Goal: Task Accomplishment & Management: Complete application form

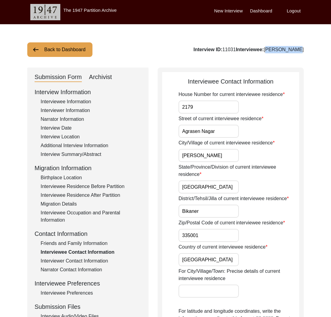
click at [80, 51] on button "Back to Dashboard" at bounding box center [59, 49] width 65 height 15
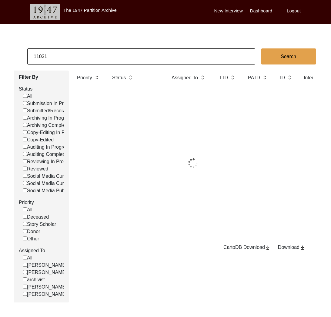
click at [37, 57] on input "11031" at bounding box center [141, 56] width 228 height 16
click at [36, 56] on input "11031" at bounding box center [141, 56] width 228 height 16
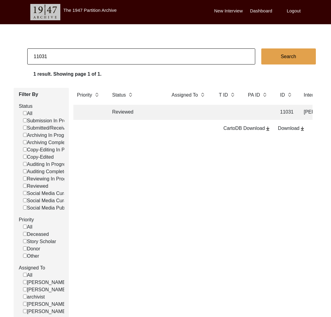
click at [36, 56] on input "11031" at bounding box center [141, 56] width 228 height 16
type input "10523"
checkbox input "false"
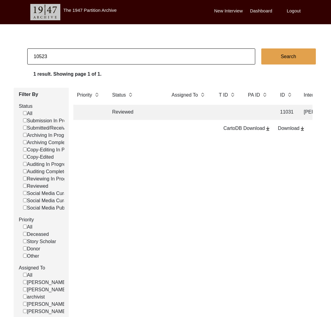
checkbox input "false"
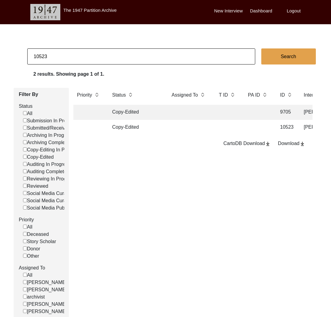
scroll to position [0, 42]
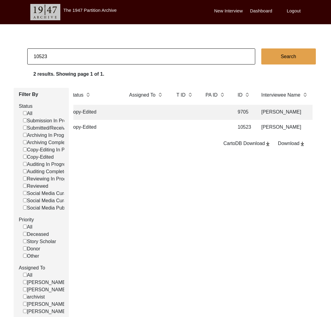
click at [165, 130] on td at bounding box center [146, 127] width 42 height 15
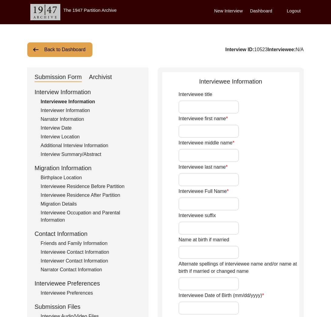
type input "Mr."
type input "Abul"
type input "N/A"
type input "Khair"
type input "[PERSON_NAME]"
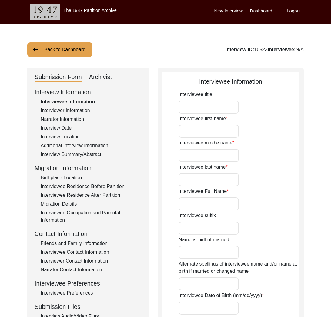
type input "N/A"
type input "[PERSON_NAME]"
type input "N/A"
type input "[DATE]"
type input "N/A"
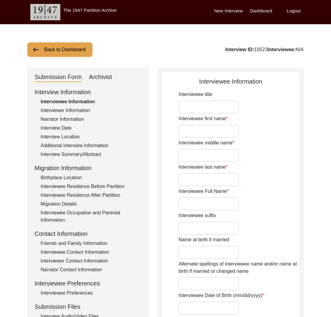
type input "84"
type input "[DEMOGRAPHIC_DATA]"
type input "N/A"
type textarea "N/A"
type input "Bengali"
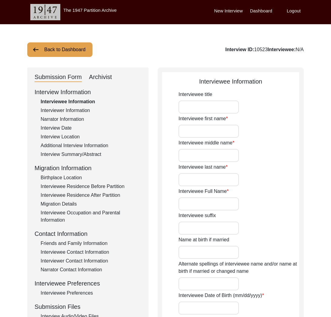
type input "N/A"
type input "[DEMOGRAPHIC_DATA]"
type input "Bengali"
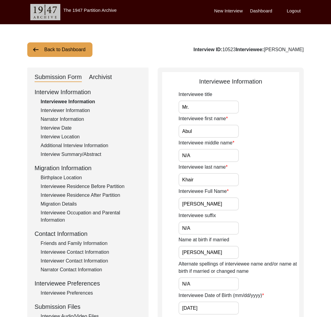
click at [110, 79] on div "Archivist" at bounding box center [100, 77] width 23 height 10
select select "Copy-Edited"
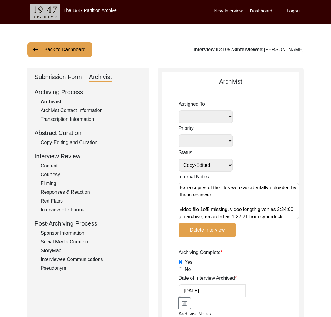
click at [91, 257] on div "Interviewee Communications" at bounding box center [91, 259] width 101 height 7
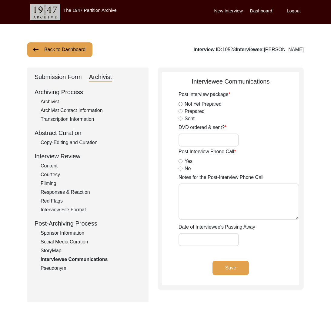
click at [203, 140] on input "DVD ordered & sent?" at bounding box center [208, 140] width 60 height 13
type input "Yes, 23"
click at [223, 265] on button "Save" at bounding box center [230, 268] width 36 height 15
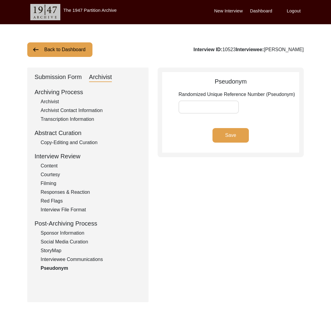
type input "97E9E2"
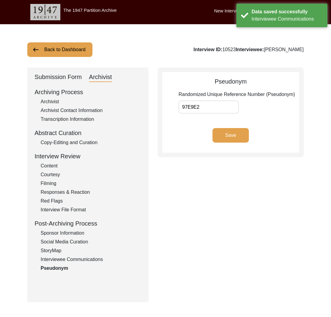
click at [82, 256] on div "Interviewee Communications" at bounding box center [91, 259] width 101 height 7
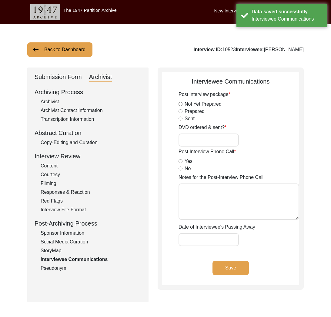
click at [187, 148] on label "Post Interview Phone Call" at bounding box center [206, 151] width 57 height 7
click at [189, 143] on input "DVD ordered & sent?" at bounding box center [208, 140] width 60 height 13
type input "Yes, 23"
click at [228, 267] on button "Save" at bounding box center [230, 268] width 36 height 15
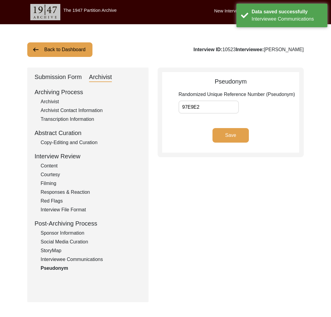
click at [84, 55] on button "Back to Dashboard" at bounding box center [59, 49] width 65 height 15
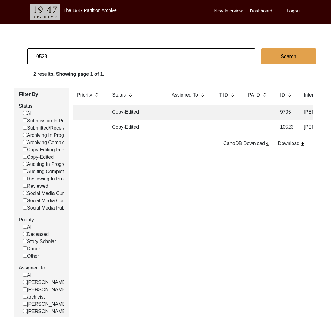
click at [75, 58] on input "10523" at bounding box center [141, 56] width 228 height 16
type input "5767"
checkbox input "false"
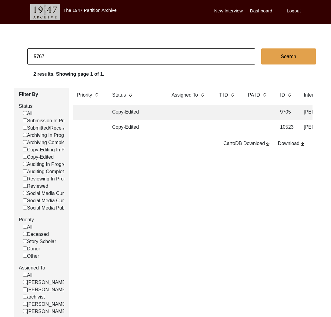
checkbox input "false"
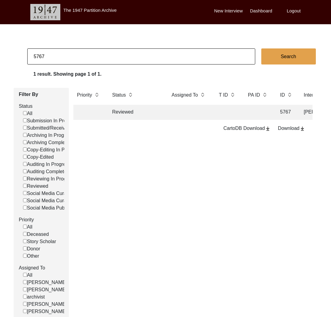
click at [148, 113] on td "Reviewed" at bounding box center [135, 112] width 55 height 15
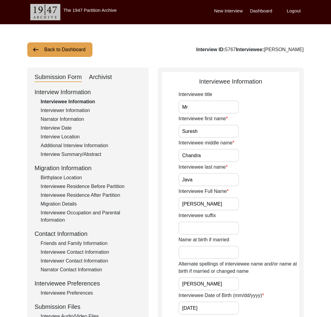
click at [107, 78] on div "Archivist" at bounding box center [100, 77] width 23 height 10
select select "Reviewed"
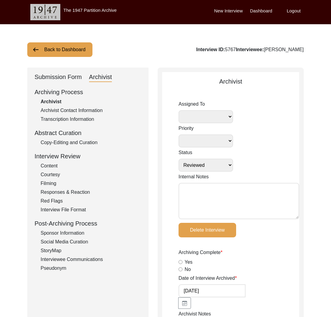
click at [94, 255] on div "Archiving Process Archivist Archivist Contact Information Transcription Informa…" at bounding box center [88, 180] width 107 height 184
click at [94, 258] on div "Interviewee Communications" at bounding box center [91, 259] width 101 height 7
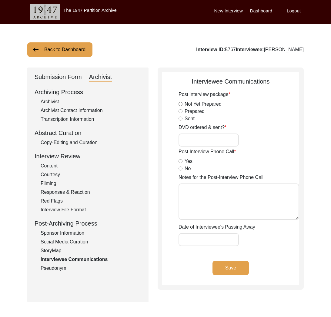
click at [206, 140] on input "DVD ordered & sent?" at bounding box center [208, 140] width 60 height 13
type input "Yes, 23"
drag, startPoint x: 233, startPoint y: 264, endPoint x: 134, endPoint y: 260, distance: 99.1
click at [232, 263] on button "Save" at bounding box center [230, 268] width 36 height 15
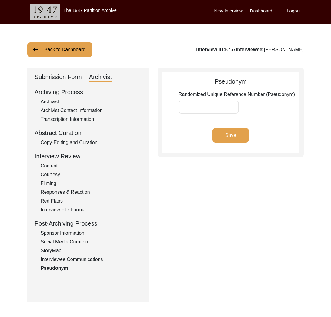
type input "VKDYQY"
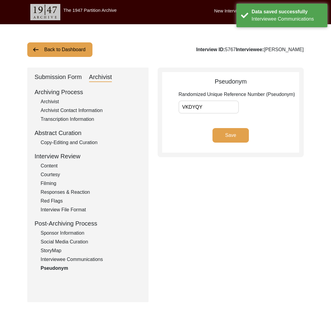
click at [89, 260] on div "Interviewee Communications" at bounding box center [91, 259] width 101 height 7
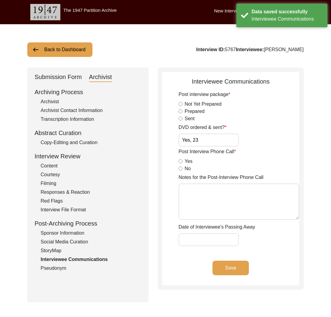
click at [71, 50] on button "Back to Dashboard" at bounding box center [59, 49] width 65 height 15
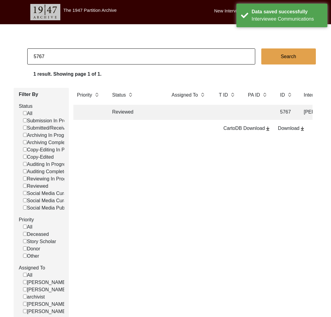
click at [68, 47] on body "The 1947 Partition Archive New Interview Dashboard Logout 5767 Search 1 result.…" at bounding box center [165, 180] width 331 height 361
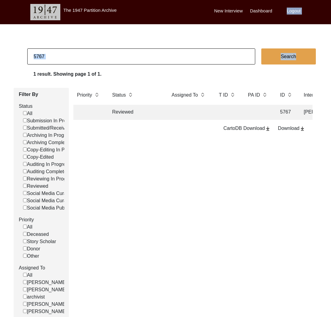
click at [64, 52] on input "5767" at bounding box center [141, 56] width 228 height 16
click at [70, 58] on input "5767" at bounding box center [141, 56] width 228 height 16
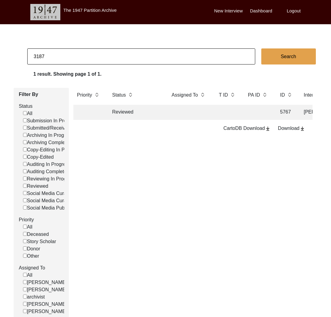
type input "3187"
checkbox input "false"
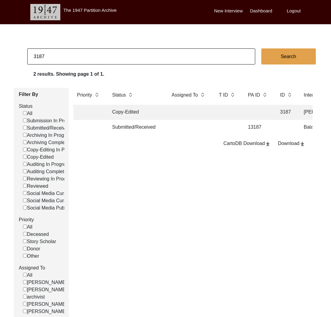
click at [139, 127] on td "Submitted/Received" at bounding box center [135, 127] width 55 height 15
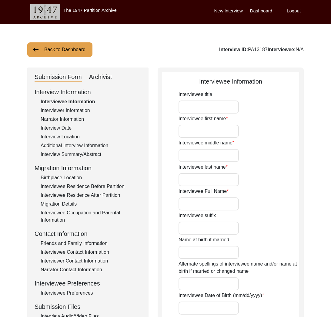
type input "Balai"
type input "n/a"
type input "Das"
type input "Balai Das"
type input "[DATE]"
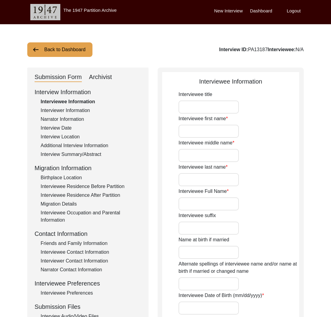
type input "83"
type input "[DEMOGRAPHIC_DATA]"
type input "Bengali"
click at [73, 54] on button "Back to Dashboard" at bounding box center [59, 49] width 65 height 15
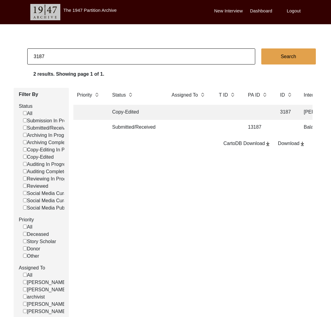
click at [131, 114] on td "Copy-Edited" at bounding box center [135, 112] width 55 height 15
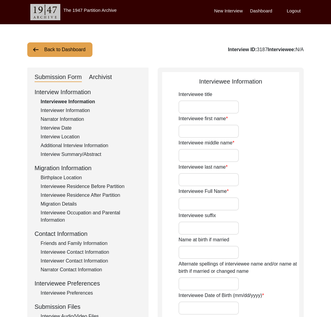
type input "[PERSON_NAME]"
type input "[DATE]"
type input "[DEMOGRAPHIC_DATA]"
drag, startPoint x: 103, startPoint y: 78, endPoint x: 147, endPoint y: 124, distance: 63.6
click at [103, 78] on div "Archivist" at bounding box center [100, 77] width 23 height 10
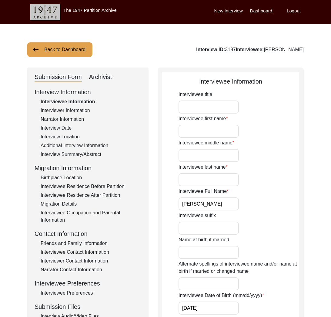
select select "Copy-Edited"
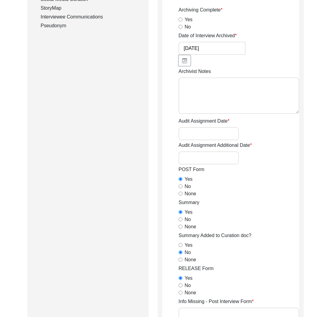
click at [96, 14] on div "Interviewee Communications" at bounding box center [91, 16] width 101 height 7
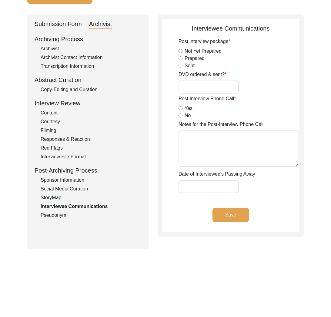
scroll to position [37, 0]
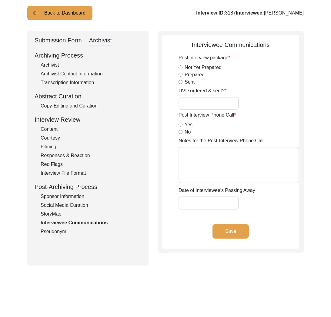
click at [206, 98] on input "DVD ordered & sent?" at bounding box center [208, 103] width 60 height 13
type input "Yes, 23"
click at [232, 227] on button "Save" at bounding box center [230, 231] width 36 height 15
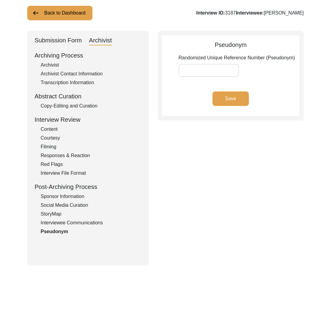
type input "HM83WF"
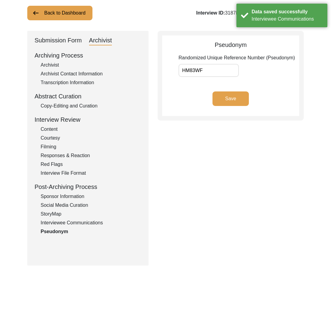
click at [94, 221] on div "Interviewee Communications" at bounding box center [91, 222] width 101 height 7
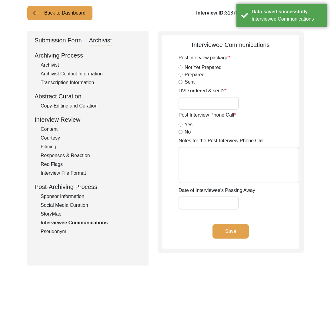
type input "Yes, 23"
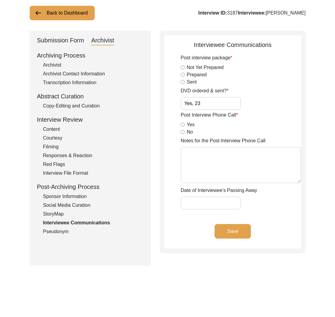
scroll to position [0, 0]
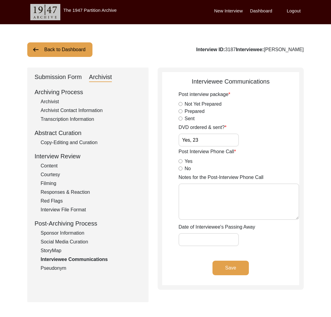
click at [293, 12] on label "Logout" at bounding box center [293, 11] width 14 height 7
